Goal: Transaction & Acquisition: Purchase product/service

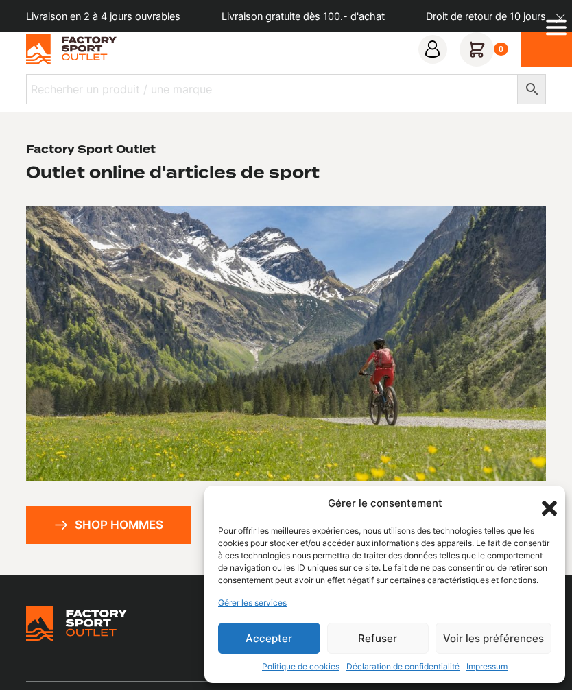
click at [388, 636] on button "Refuser" at bounding box center [378, 638] width 102 height 31
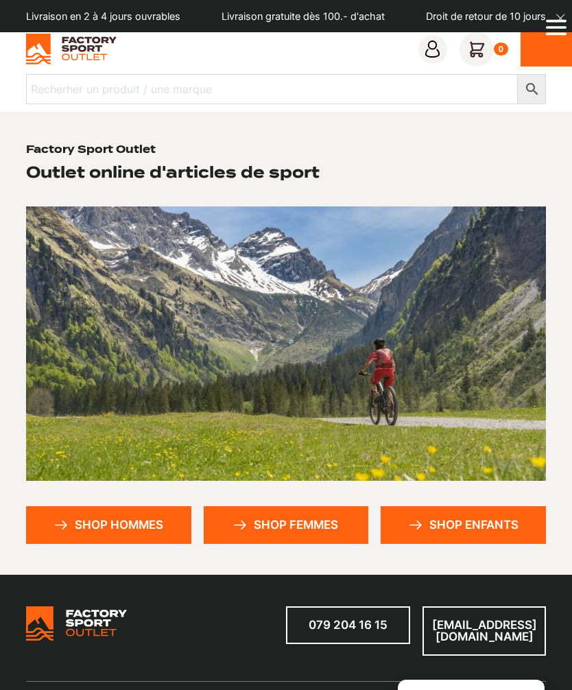
click at [136, 515] on link "Shop hommes" at bounding box center [108, 525] width 165 height 38
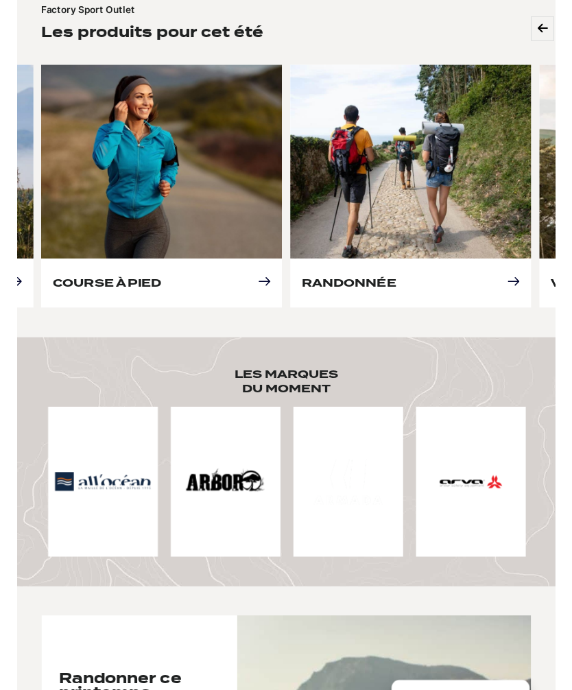
scroll to position [611, 0]
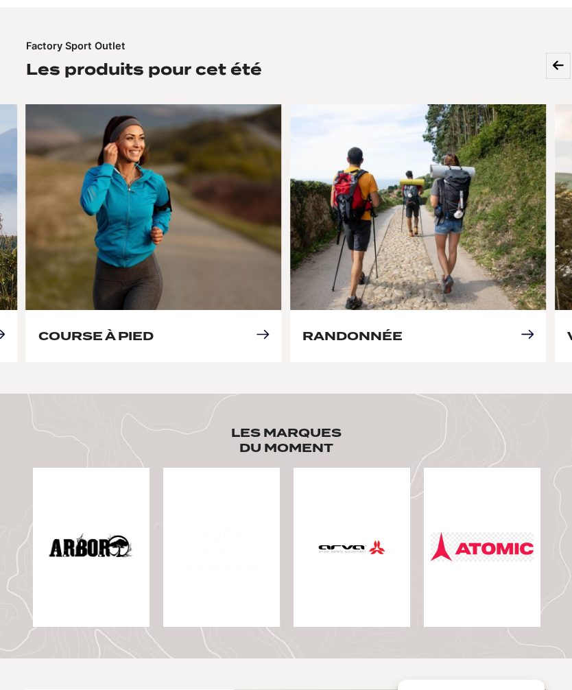
click at [154, 329] on link "Course à pied" at bounding box center [95, 336] width 115 height 14
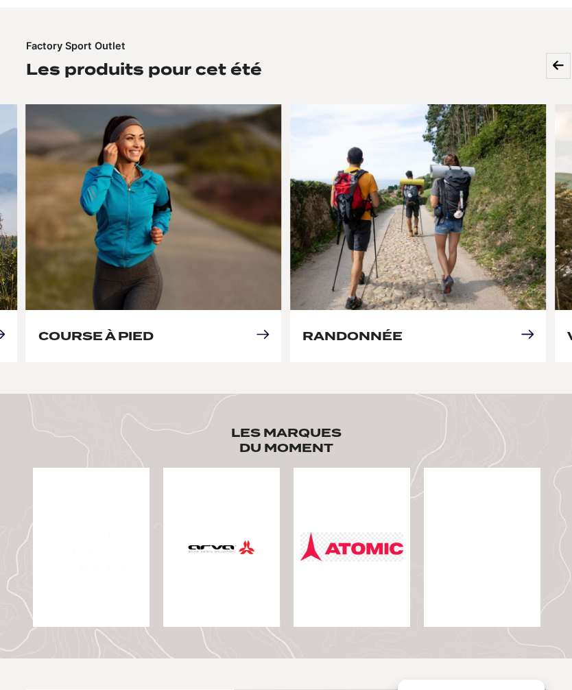
click at [154, 329] on link "Course à pied" at bounding box center [95, 336] width 115 height 14
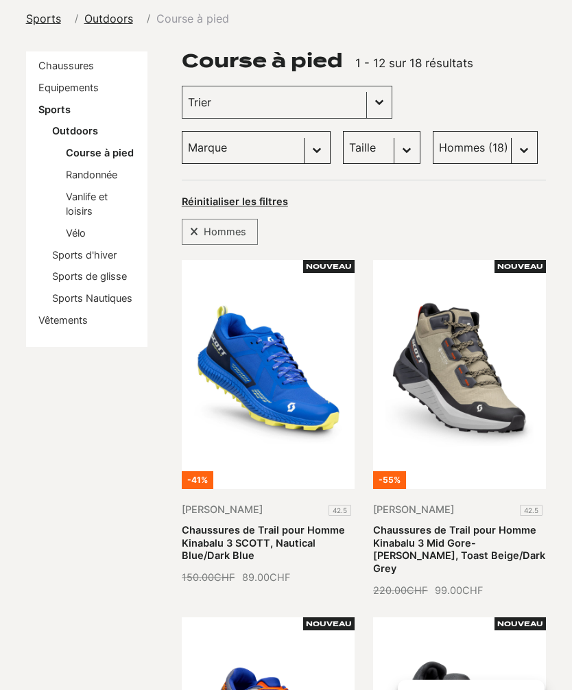
scroll to position [99, 0]
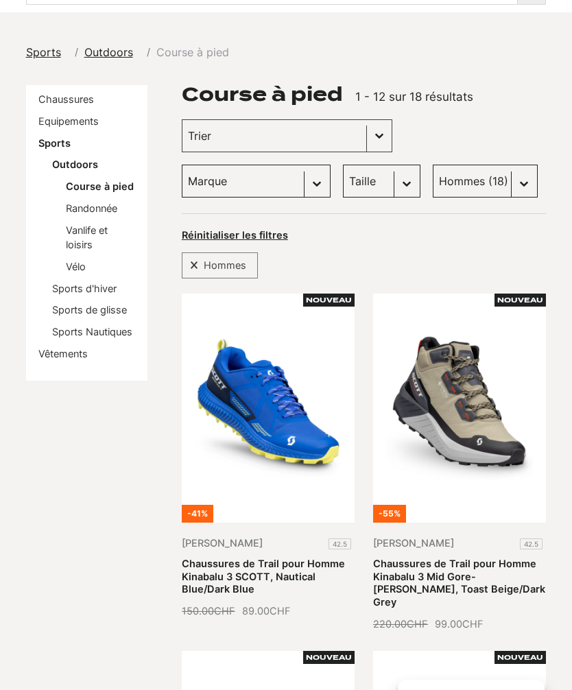
click at [343, 177] on select "Taille 40.5 (1) 36 (0) 36.5 (0) 37.5 (0) 38 (0) 38.5 (0) 39 (0) 40 (0) 41 (1) 4…" at bounding box center [381, 181] width 77 height 33
click at [63, 311] on link "Sports de glisse" at bounding box center [89, 310] width 75 height 12
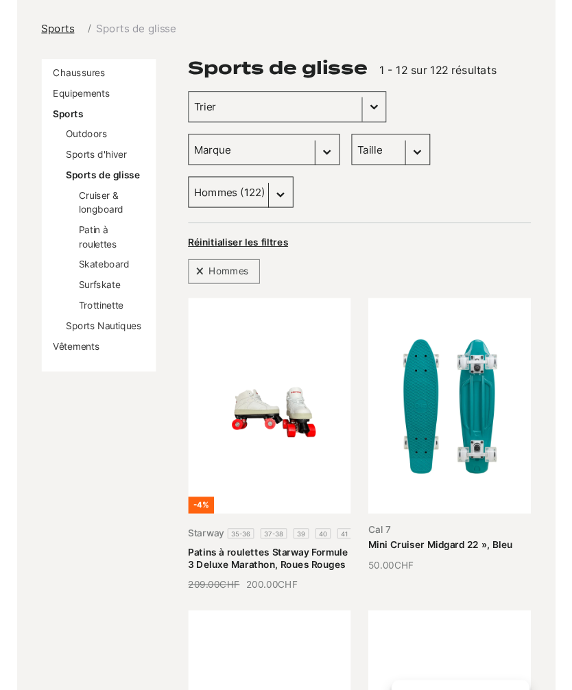
scroll to position [120, 0]
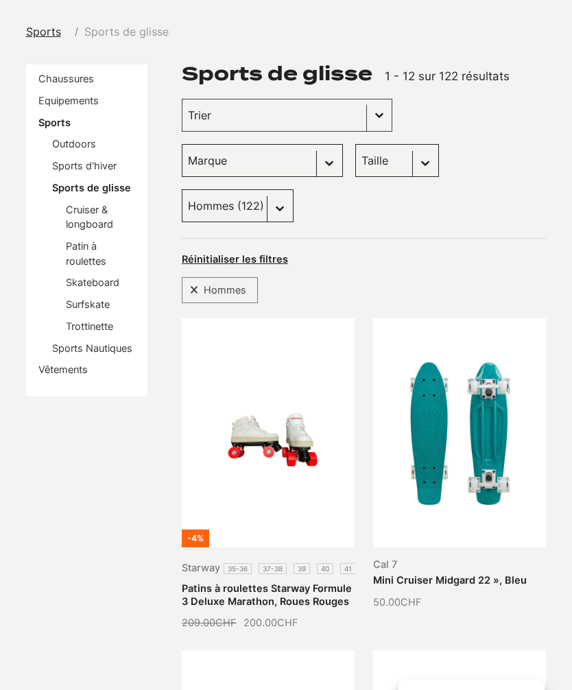
click at [57, 163] on link "Sports d'hiver" at bounding box center [84, 166] width 64 height 12
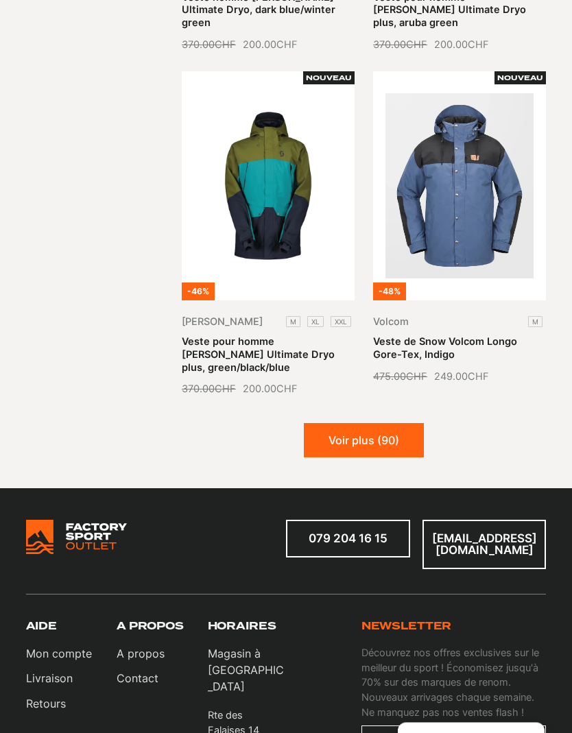
scroll to position [2131, 0]
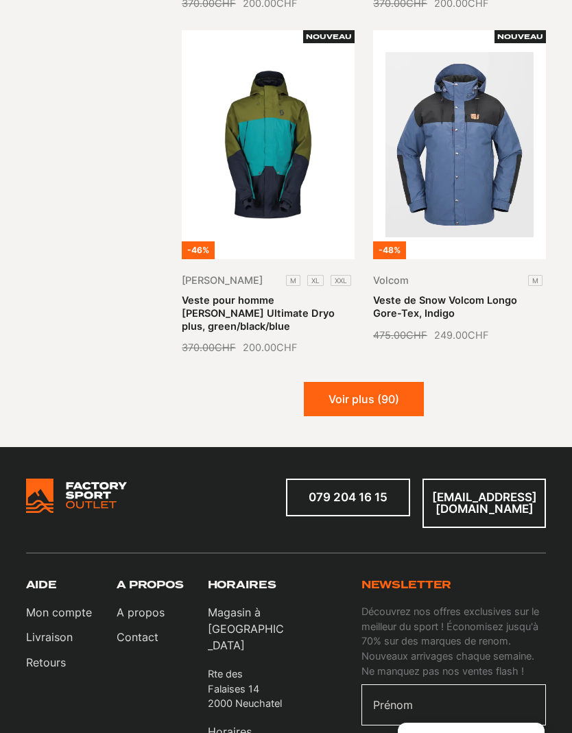
click at [389, 382] on button "Voir plus (90)" at bounding box center [364, 399] width 120 height 34
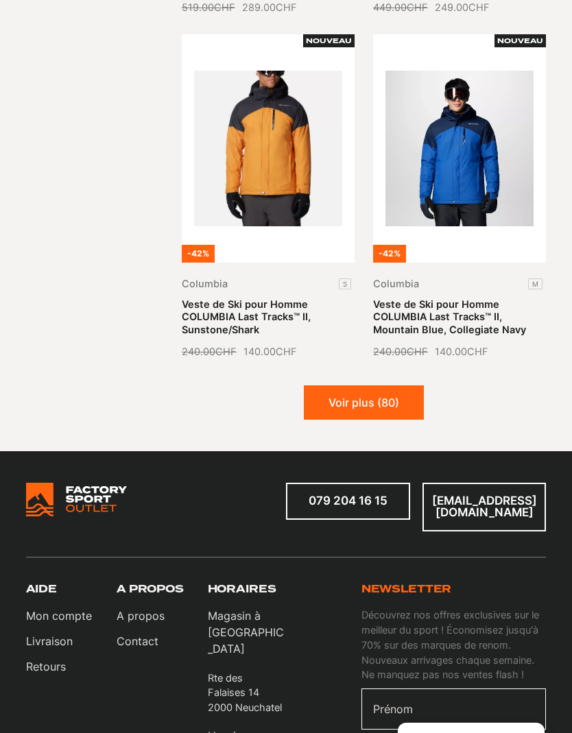
scroll to position [3840, 0]
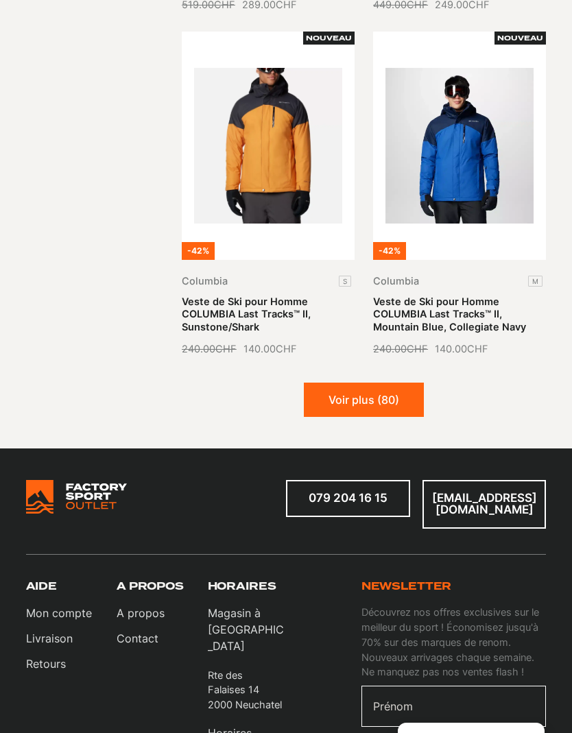
click at [376, 383] on button "Voir plus (80)" at bounding box center [364, 400] width 120 height 34
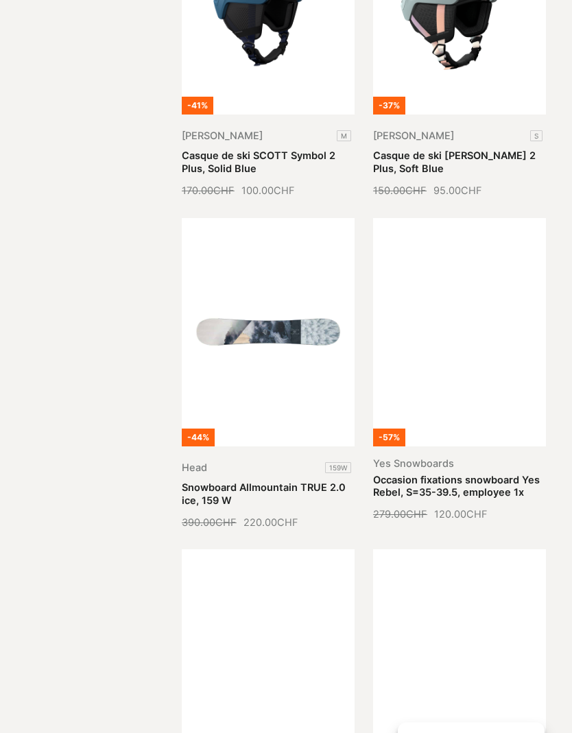
scroll to position [4674, 0]
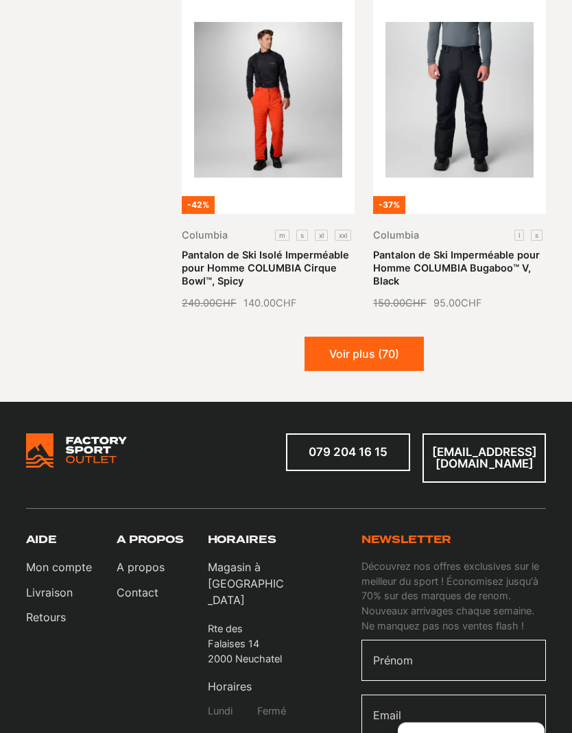
click at [394, 337] on button "Voir plus (70)" at bounding box center [363, 354] width 119 height 34
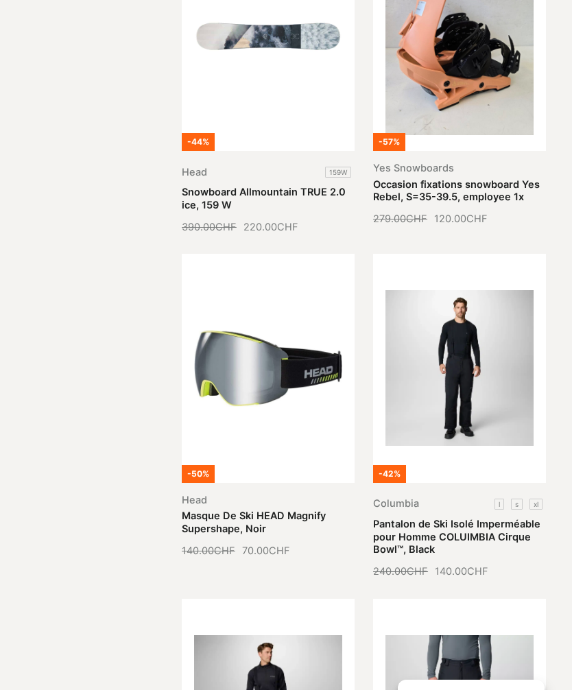
scroll to position [4968, 0]
